Goal: Communication & Community: Answer question/provide support

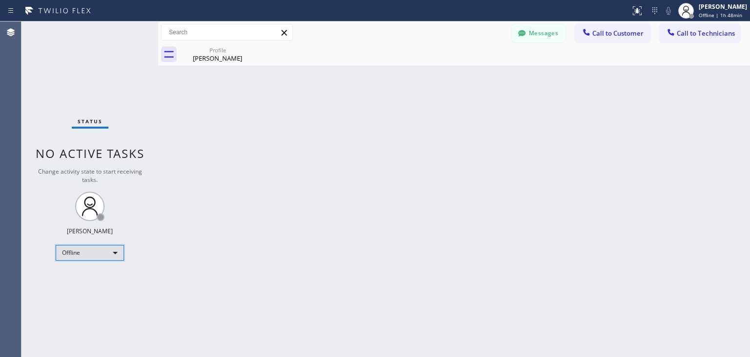
click at [117, 256] on div "Offline" at bounding box center [90, 253] width 68 height 16
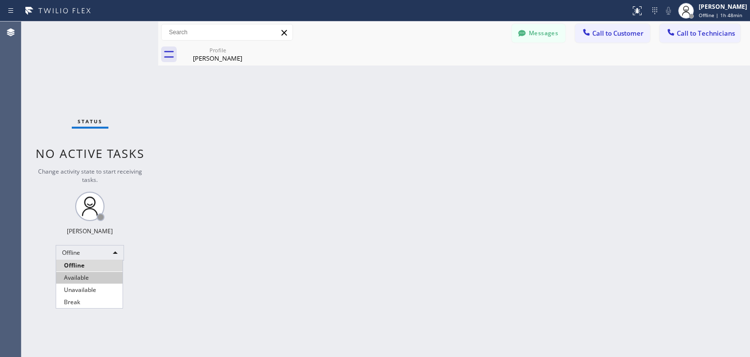
click at [98, 276] on li "Available" at bounding box center [89, 278] width 66 height 12
click at [194, 274] on div "Back to Dashboard Change Sender ID Customers Technicians WE [PERSON_NAME] [DATE…" at bounding box center [454, 188] width 592 height 335
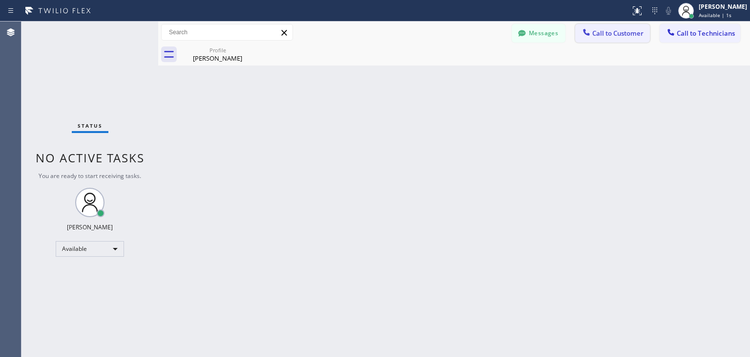
click at [612, 35] on span "Call to Customer" at bounding box center [617, 33] width 51 height 9
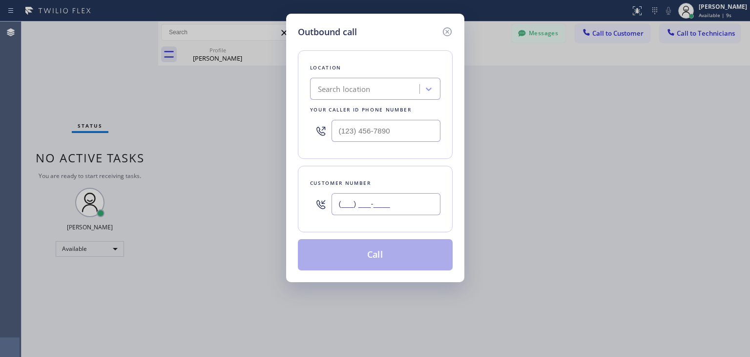
click at [344, 196] on input "(___) ___-____" at bounding box center [386, 204] width 109 height 22
paste input "312) 608-4951"
type input "[PHONE_NUMBER]"
click at [338, 89] on div "Search location" at bounding box center [344, 89] width 53 height 11
type input "Home Alliance"
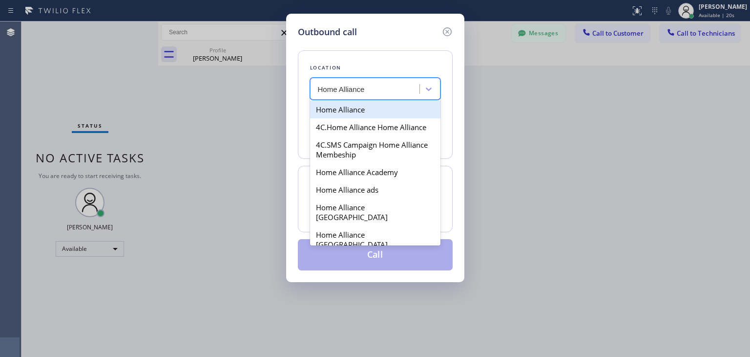
click at [341, 108] on div "Home Alliance" at bounding box center [375, 110] width 130 height 18
type input "[PHONE_NUMBER]"
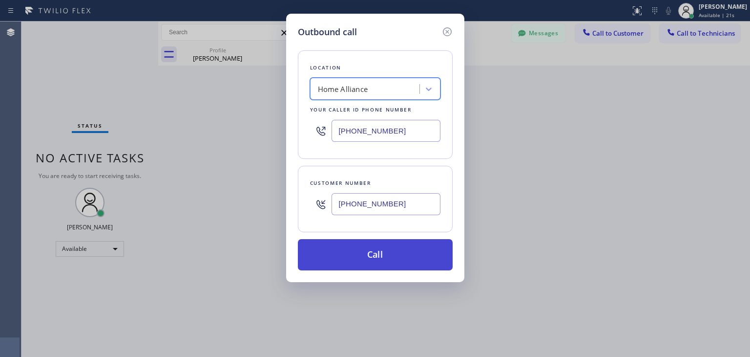
click at [368, 248] on button "Call" at bounding box center [375, 254] width 155 height 31
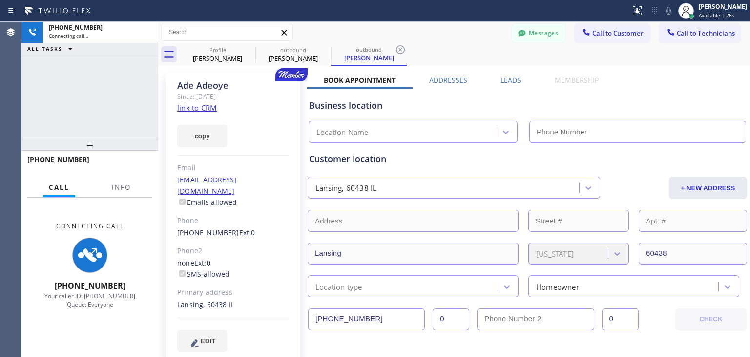
type input "[PHONE_NUMBER]"
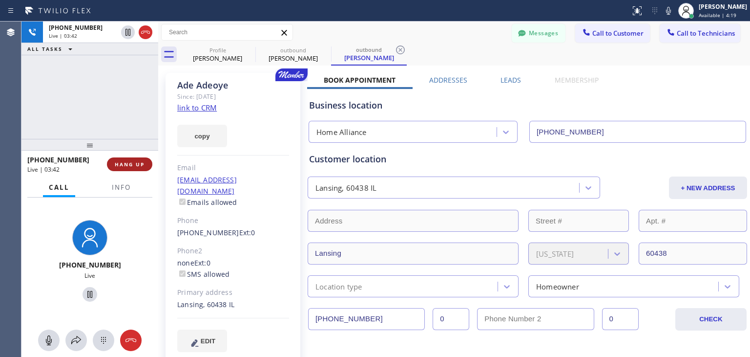
click at [123, 166] on span "HANG UP" at bounding box center [130, 164] width 30 height 7
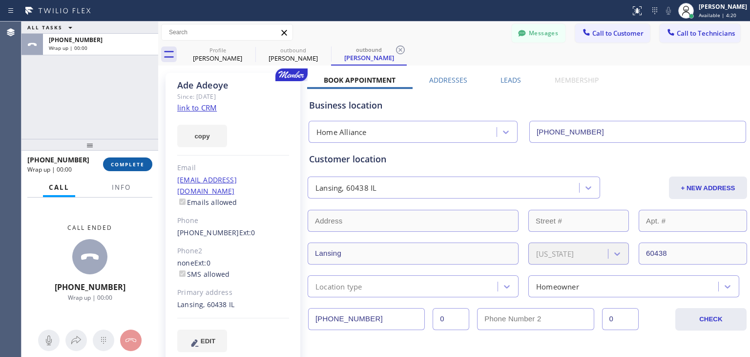
click at [135, 163] on span "COMPLETE" at bounding box center [128, 164] width 34 height 7
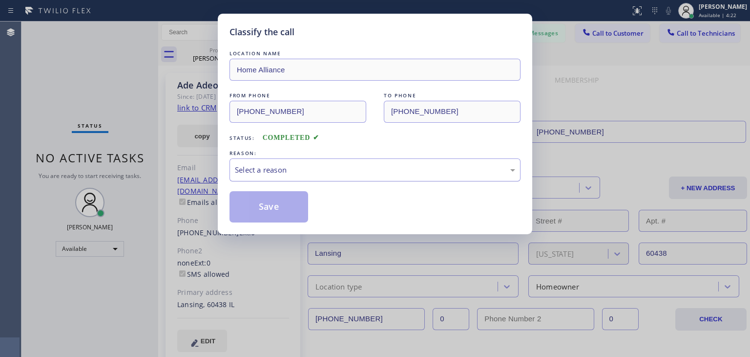
click at [322, 167] on div "Select a reason" at bounding box center [375, 169] width 280 height 11
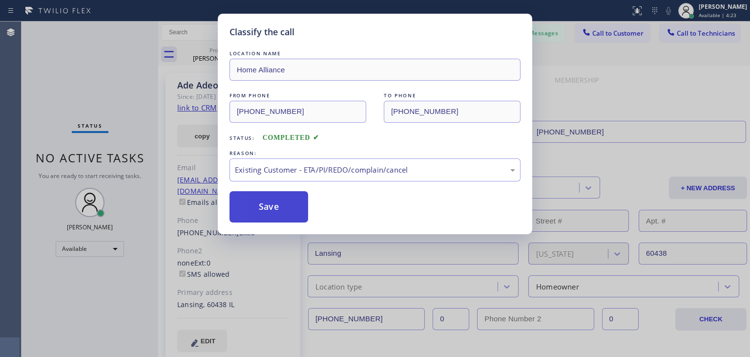
click at [262, 215] on button "Save" at bounding box center [269, 206] width 79 height 31
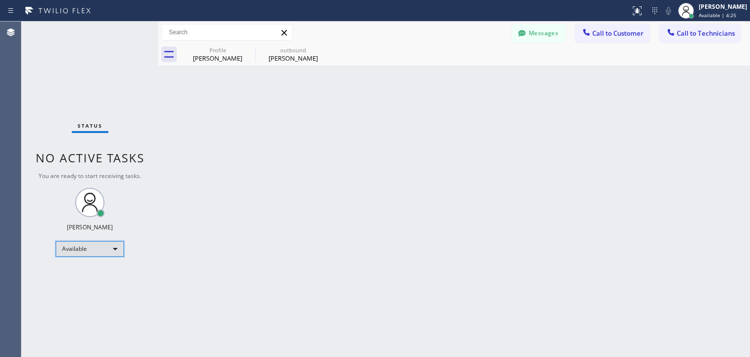
click at [100, 247] on div "Available" at bounding box center [90, 249] width 68 height 16
click at [100, 261] on li "Offline" at bounding box center [89, 261] width 66 height 12
click at [210, 258] on div "Back to Dashboard Change Sender ID Customers Technicians WE [PERSON_NAME] [DATE…" at bounding box center [454, 188] width 592 height 335
